Goal: Transaction & Acquisition: Purchase product/service

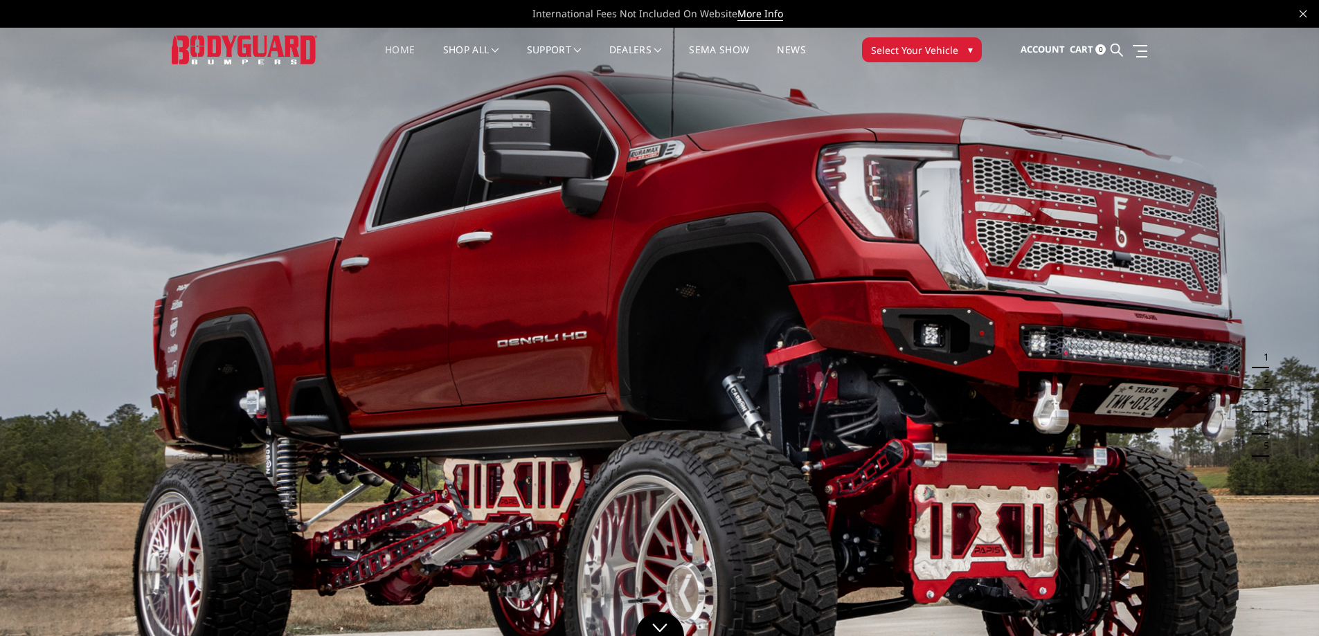
click at [968, 44] on span "▾" at bounding box center [970, 49] width 5 height 15
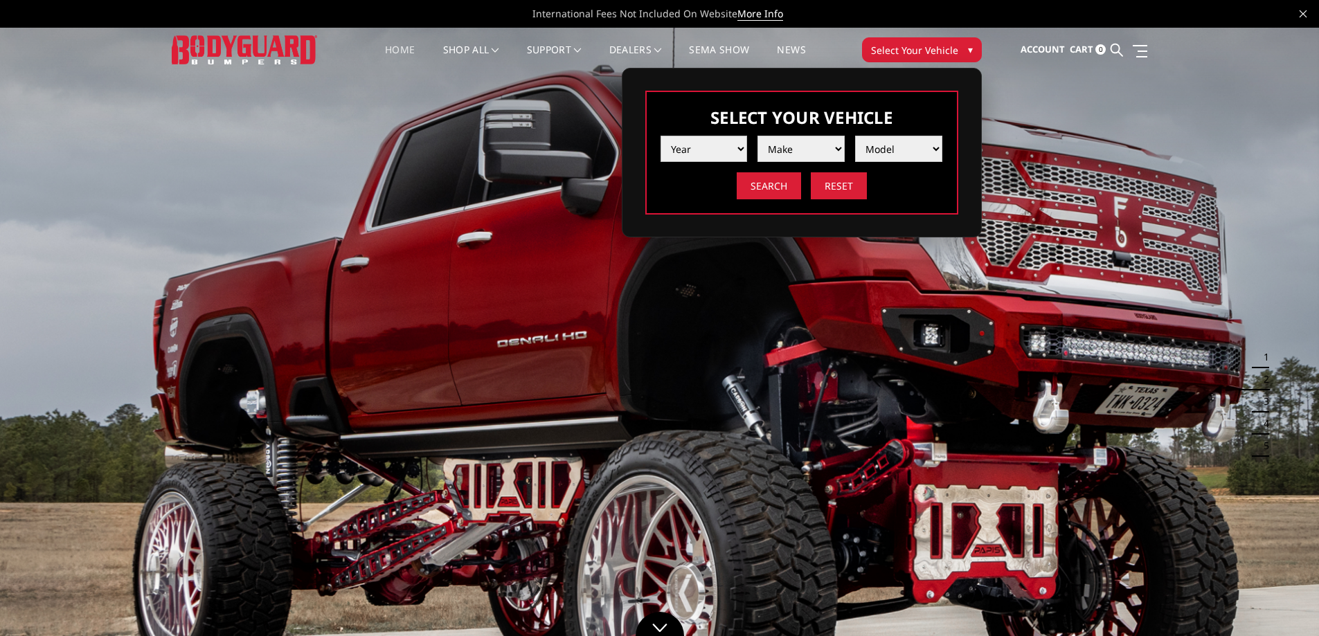
click at [730, 150] on select "Year 2025 2024 2023 2022 2021 2020 2019 2018 2017 2016 2015 2014 2013 2012 2011…" at bounding box center [703, 149] width 87 height 26
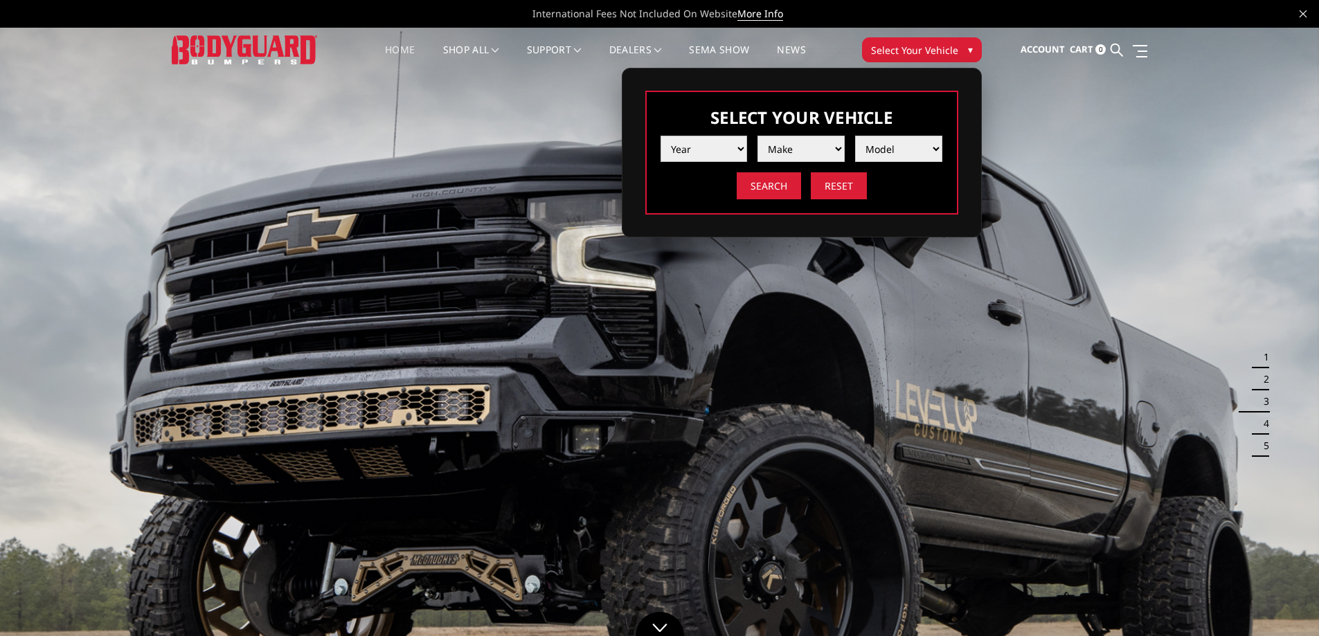
select select "yr_2022"
click at [660, 136] on select "Year 2025 2024 2023 2022 2021 2020 2019 2018 2017 2016 2015 2014 2013 2012 2011…" at bounding box center [703, 149] width 87 height 26
click at [836, 142] on select "Make Chevrolet Ford GMC Ram Toyota" at bounding box center [800, 149] width 87 height 26
select select "mk_ford"
click at [757, 136] on select "Make Chevrolet Ford GMC Ram Toyota" at bounding box center [800, 149] width 87 height 26
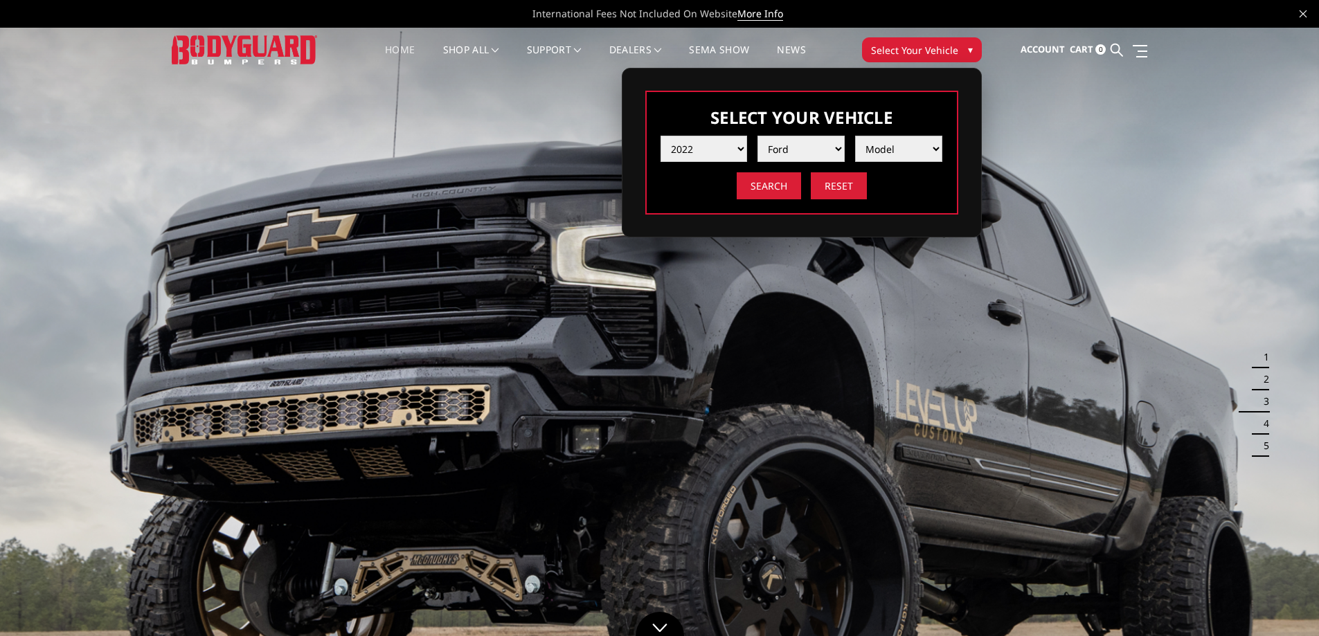
click at [916, 150] on select "Model F150 F150 Raptor F250 / F350 F450 F550" at bounding box center [898, 149] width 87 height 26
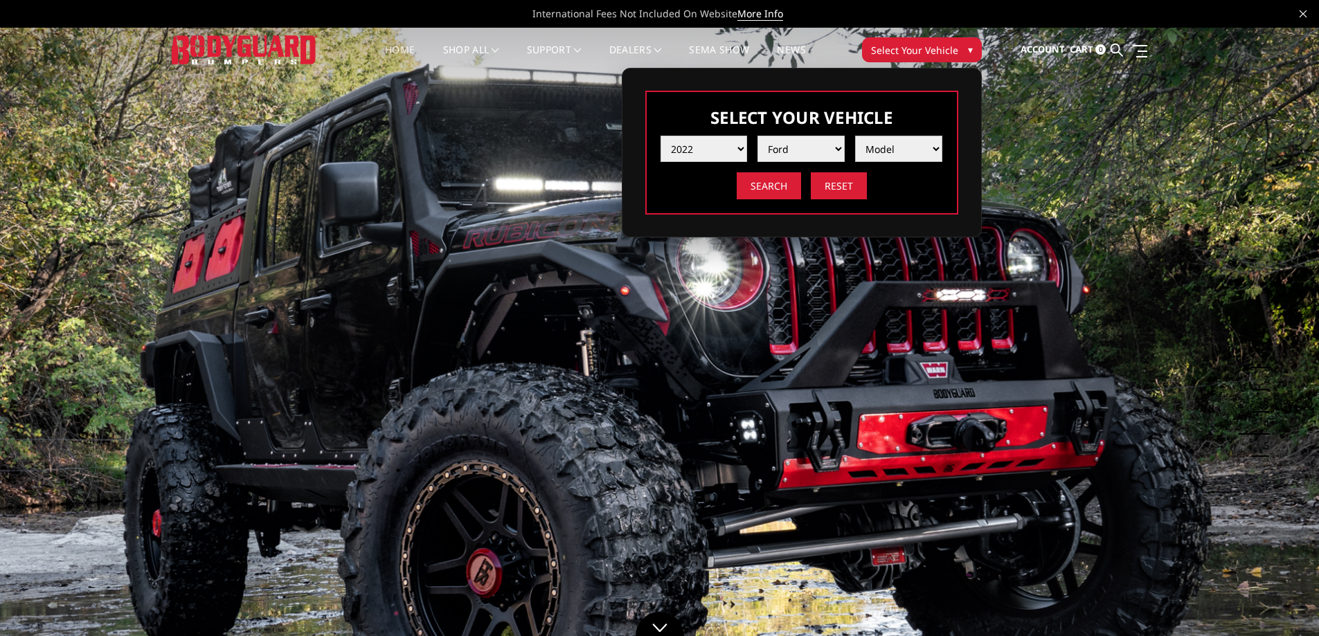
select select "md_f250-f350"
click at [855, 136] on select "Model F150 F150 Raptor F250 / F350 F450 F550" at bounding box center [898, 149] width 87 height 26
click at [771, 184] on input "Search" at bounding box center [769, 185] width 64 height 27
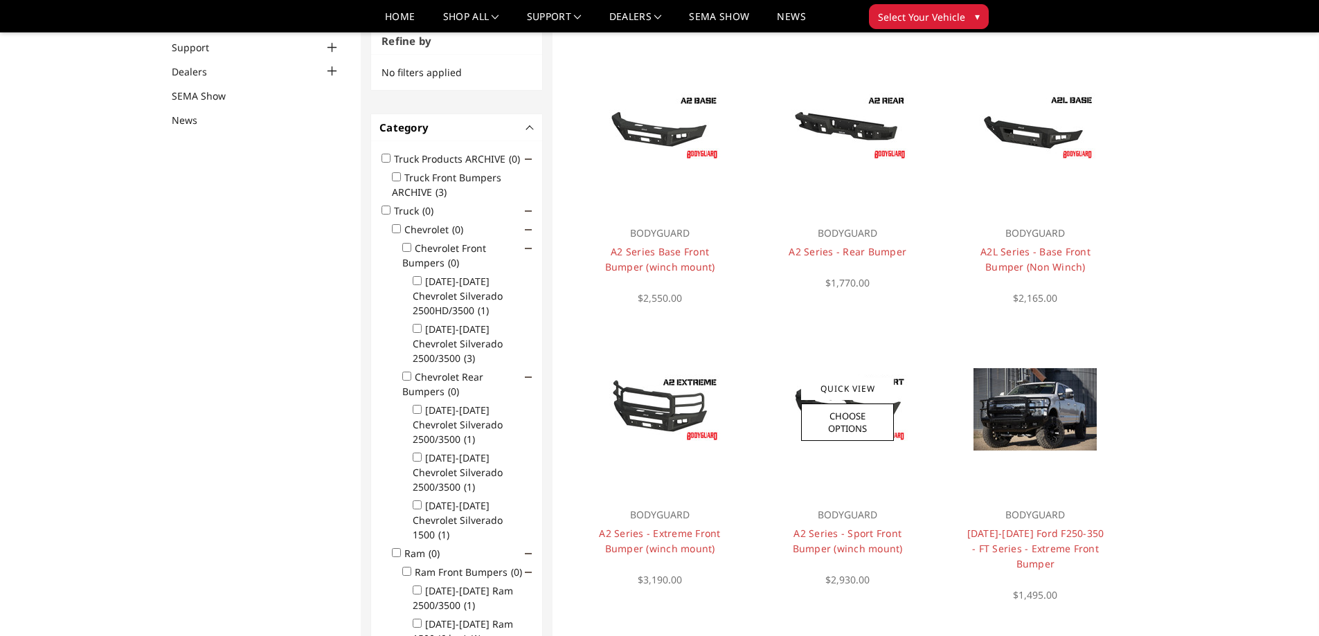
scroll to position [138, 0]
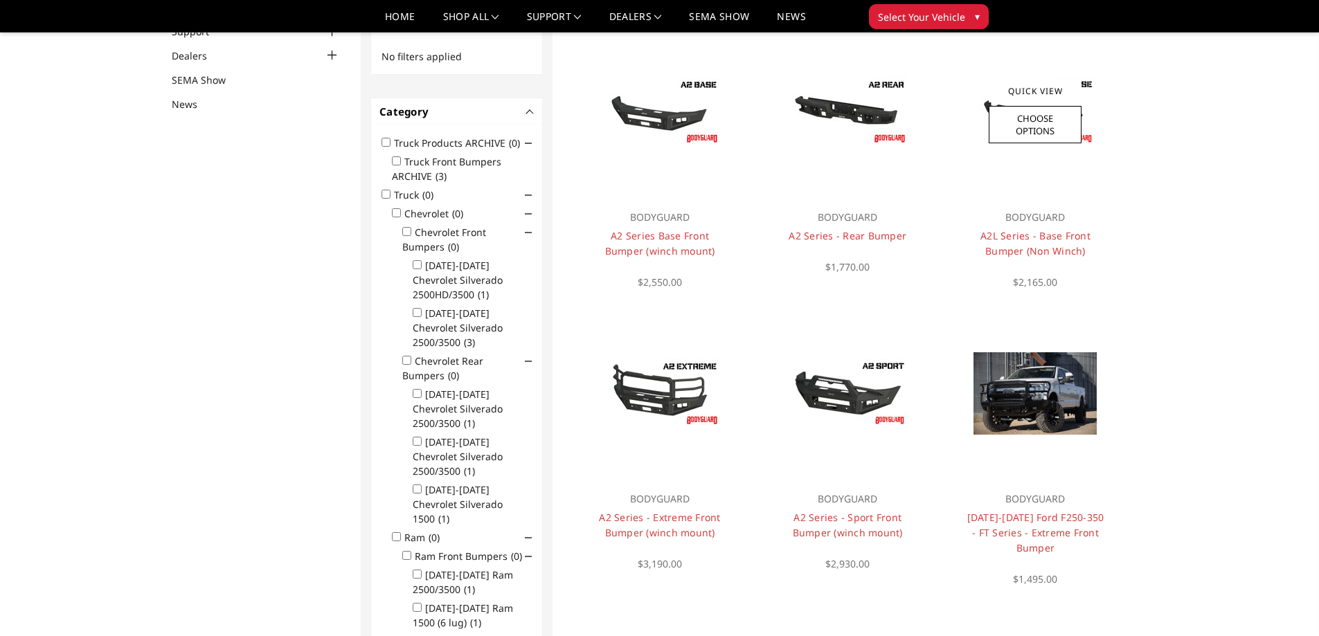
click at [1036, 187] on div at bounding box center [1035, 111] width 167 height 167
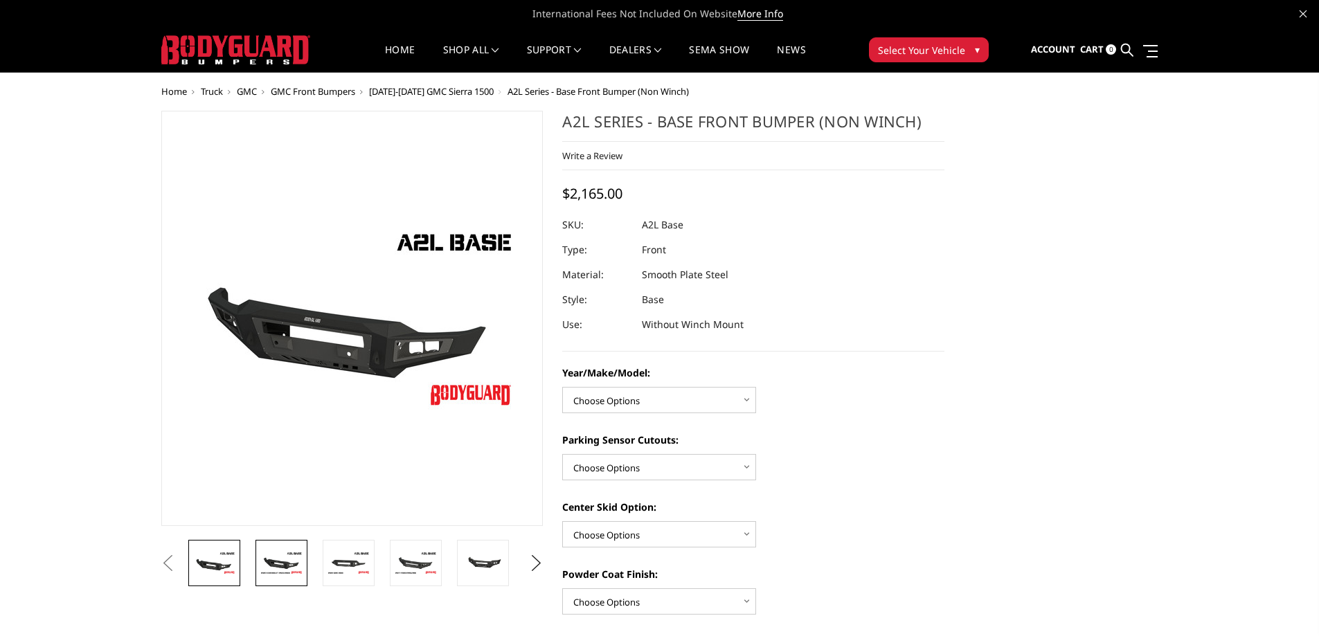
click at [258, 568] on link at bounding box center [281, 563] width 52 height 46
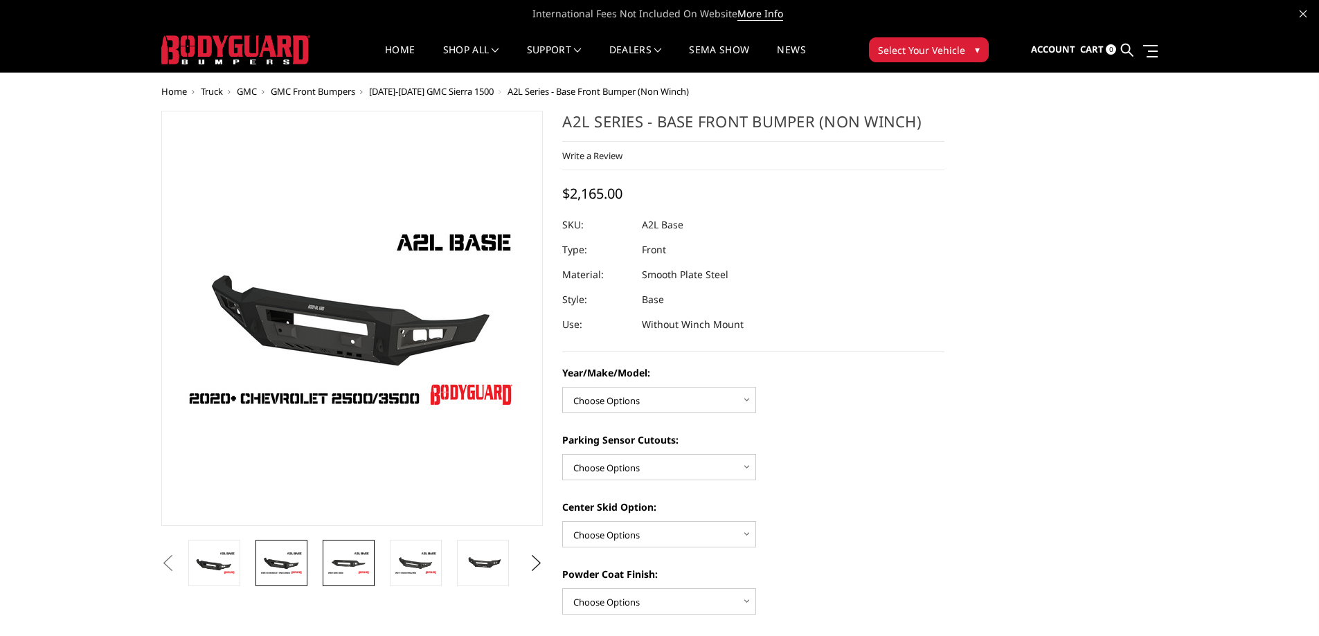
click at [348, 574] on img at bounding box center [349, 563] width 44 height 24
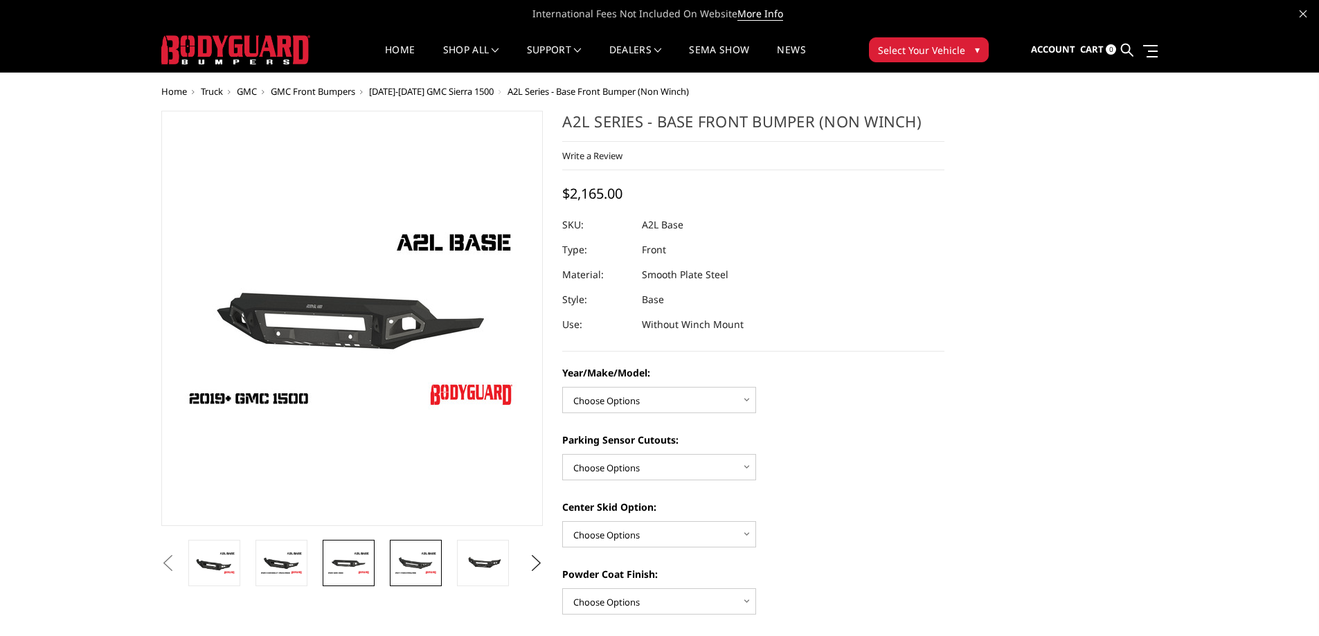
click at [411, 571] on img at bounding box center [416, 563] width 44 height 24
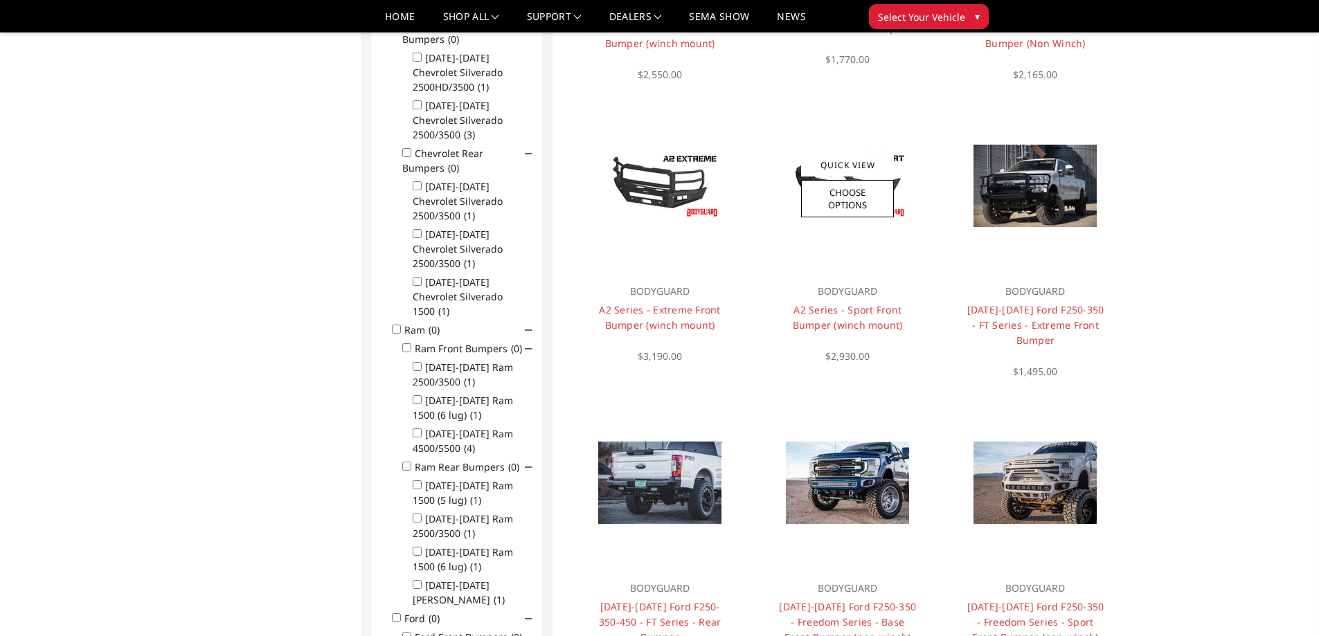
scroll to position [415, 0]
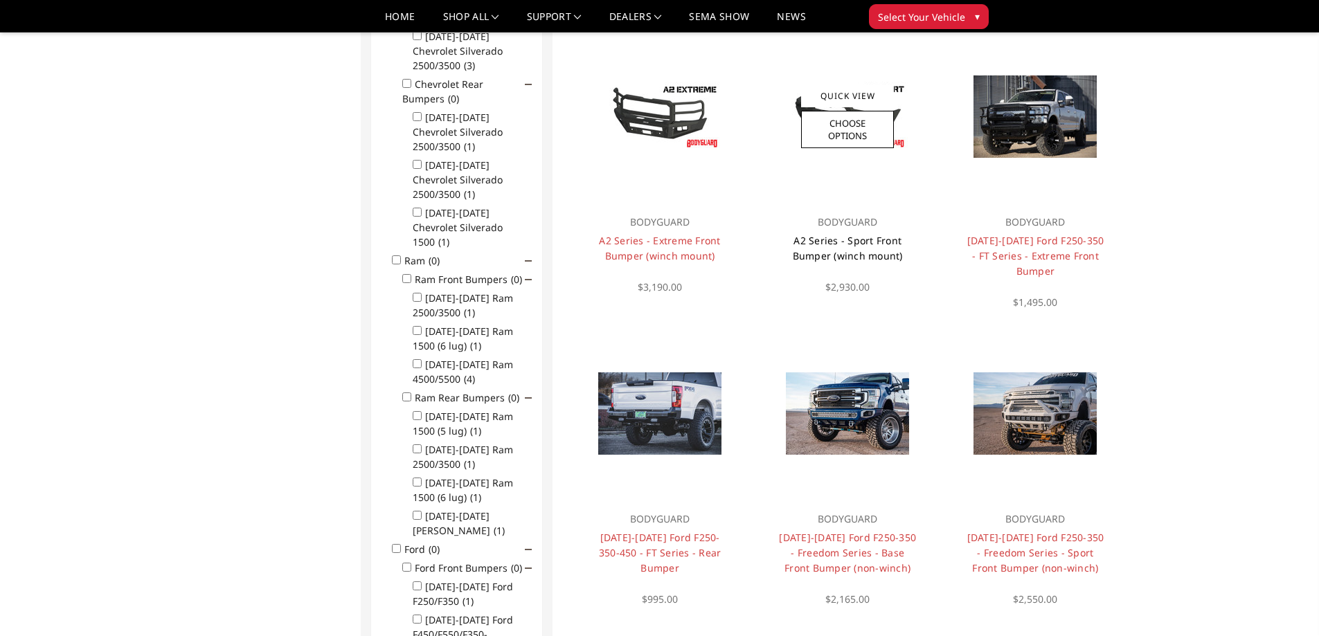
click at [836, 235] on link "A2 Series - Sport Front Bumper (winch mount)" at bounding box center [848, 248] width 110 height 28
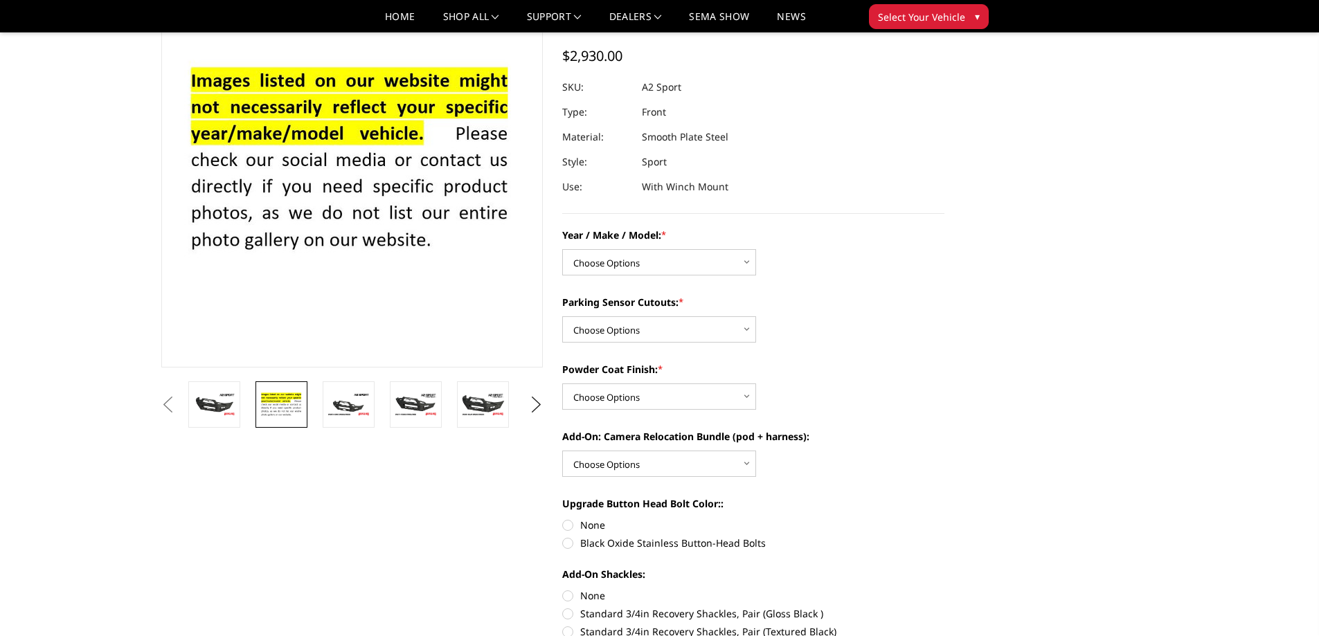
click at [474, 405] on img at bounding box center [483, 405] width 44 height 24
